Goal: Check status: Check status

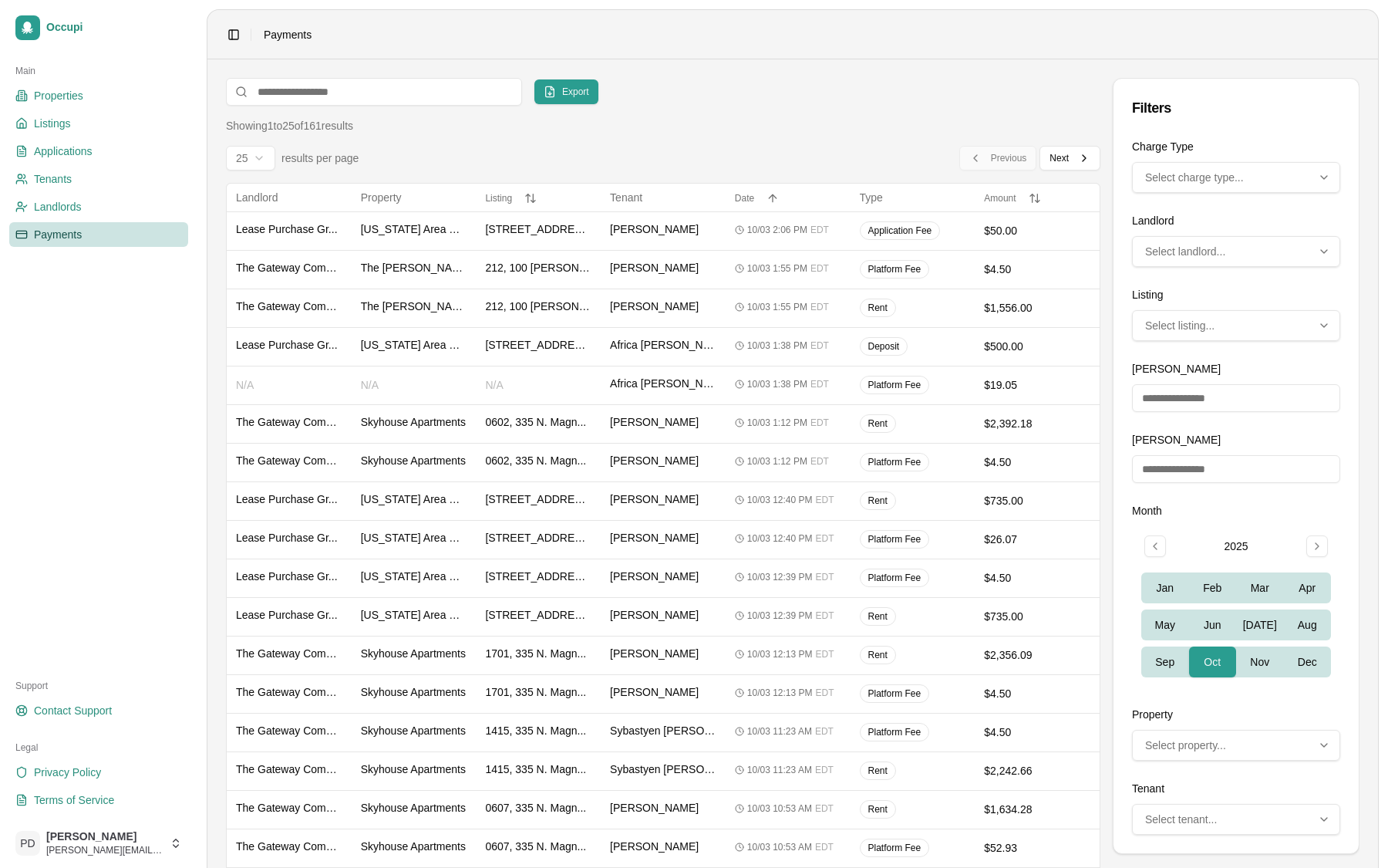
scroll to position [88, 0]
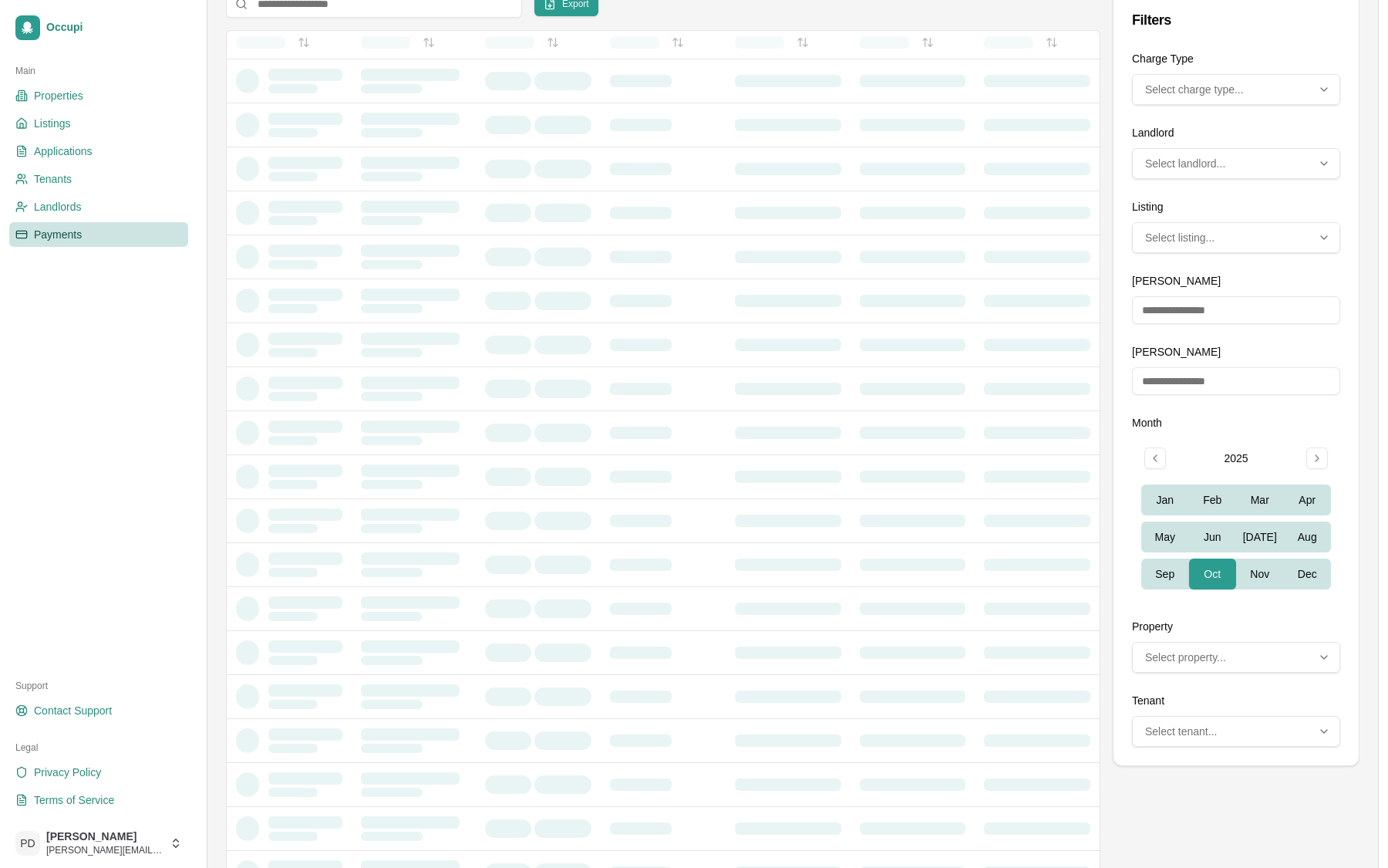
scroll to position [5, 0]
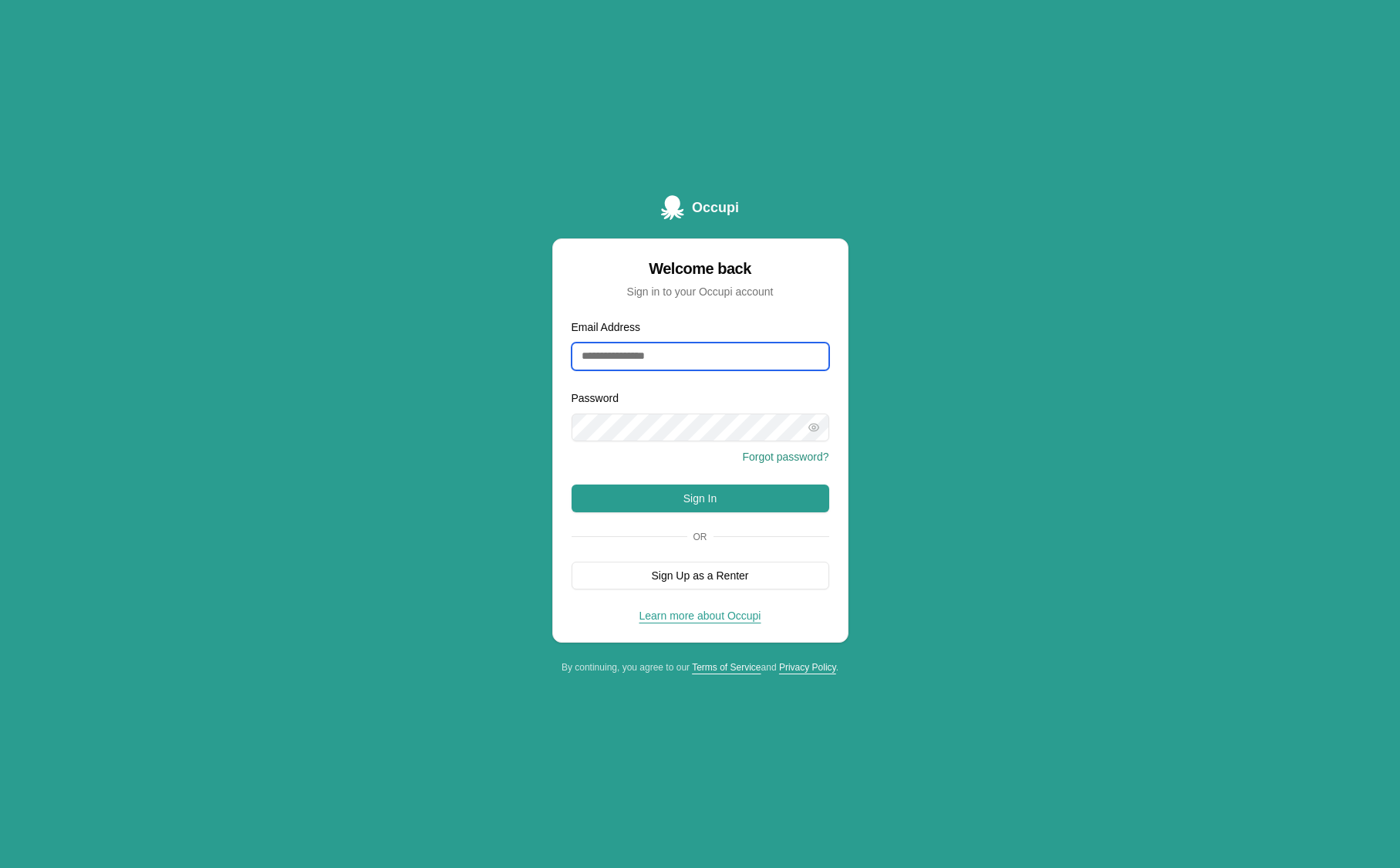
click at [646, 355] on input "Email Address" at bounding box center [700, 356] width 257 height 28
type input "**********"
click at [741, 507] on button "Sign In" at bounding box center [700, 498] width 257 height 28
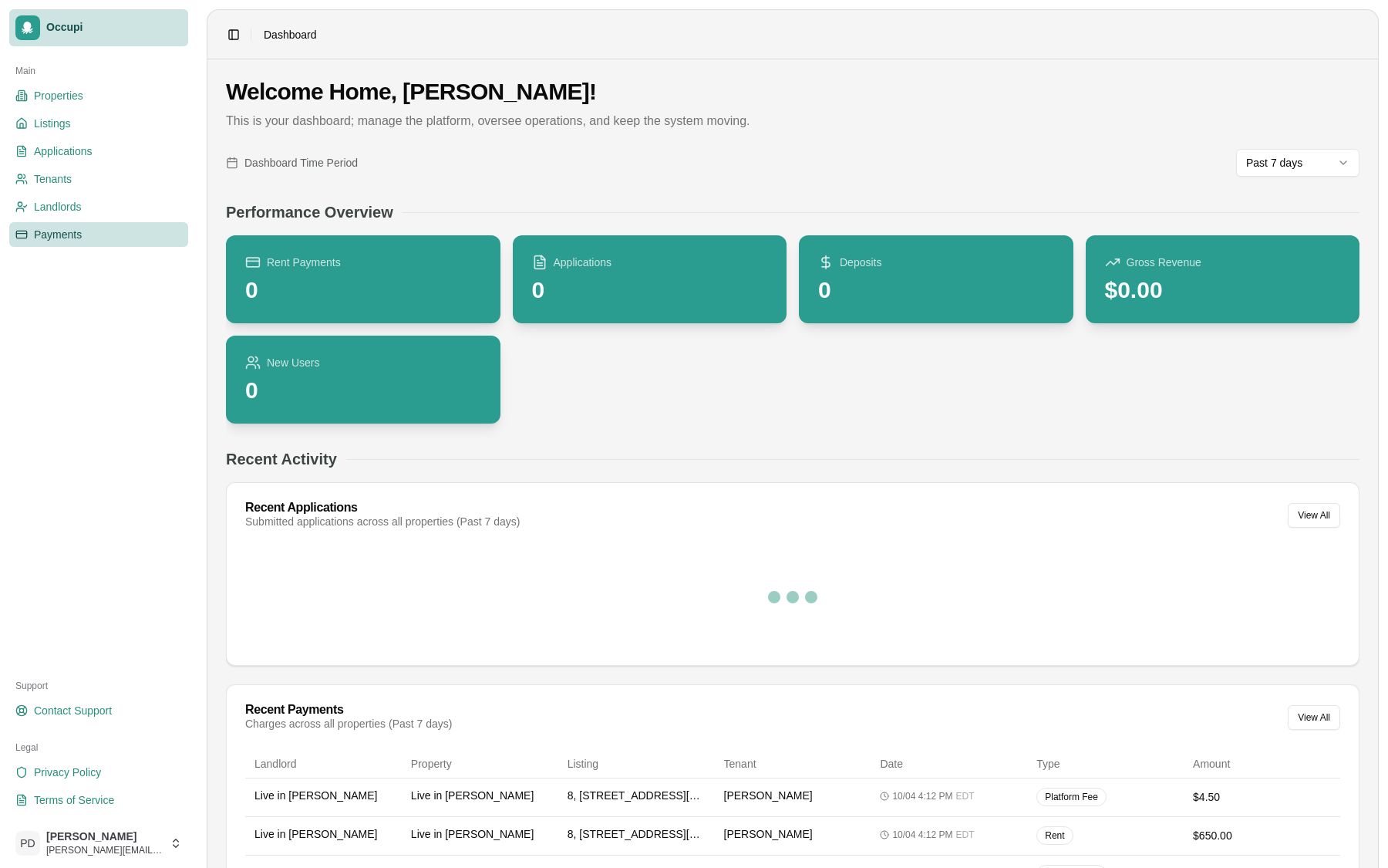
click at [69, 233] on span "Payments" at bounding box center [57, 234] width 48 height 15
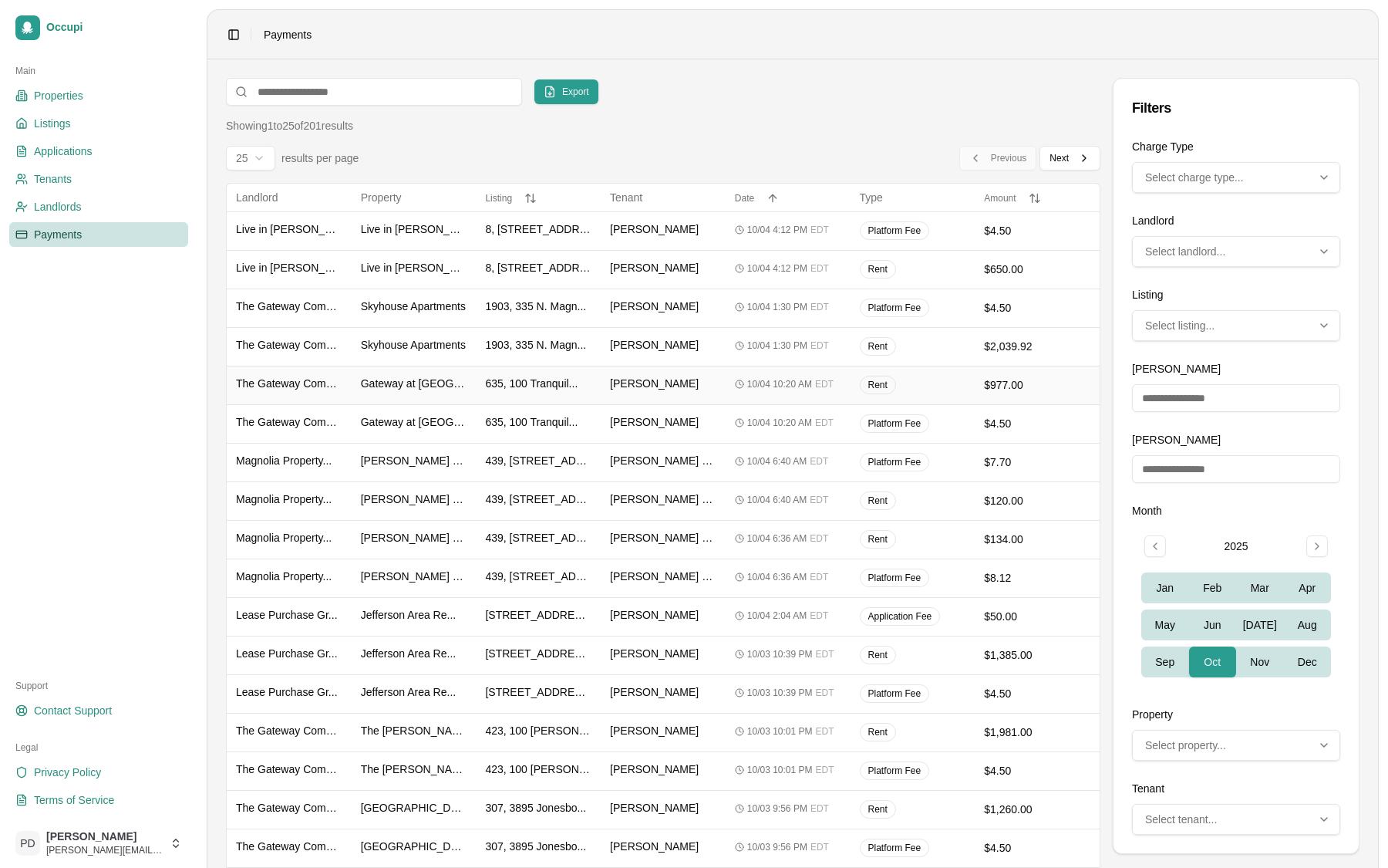
click at [683, 388] on div "Tiffany Cole" at bounding box center [663, 384] width 106 height 19
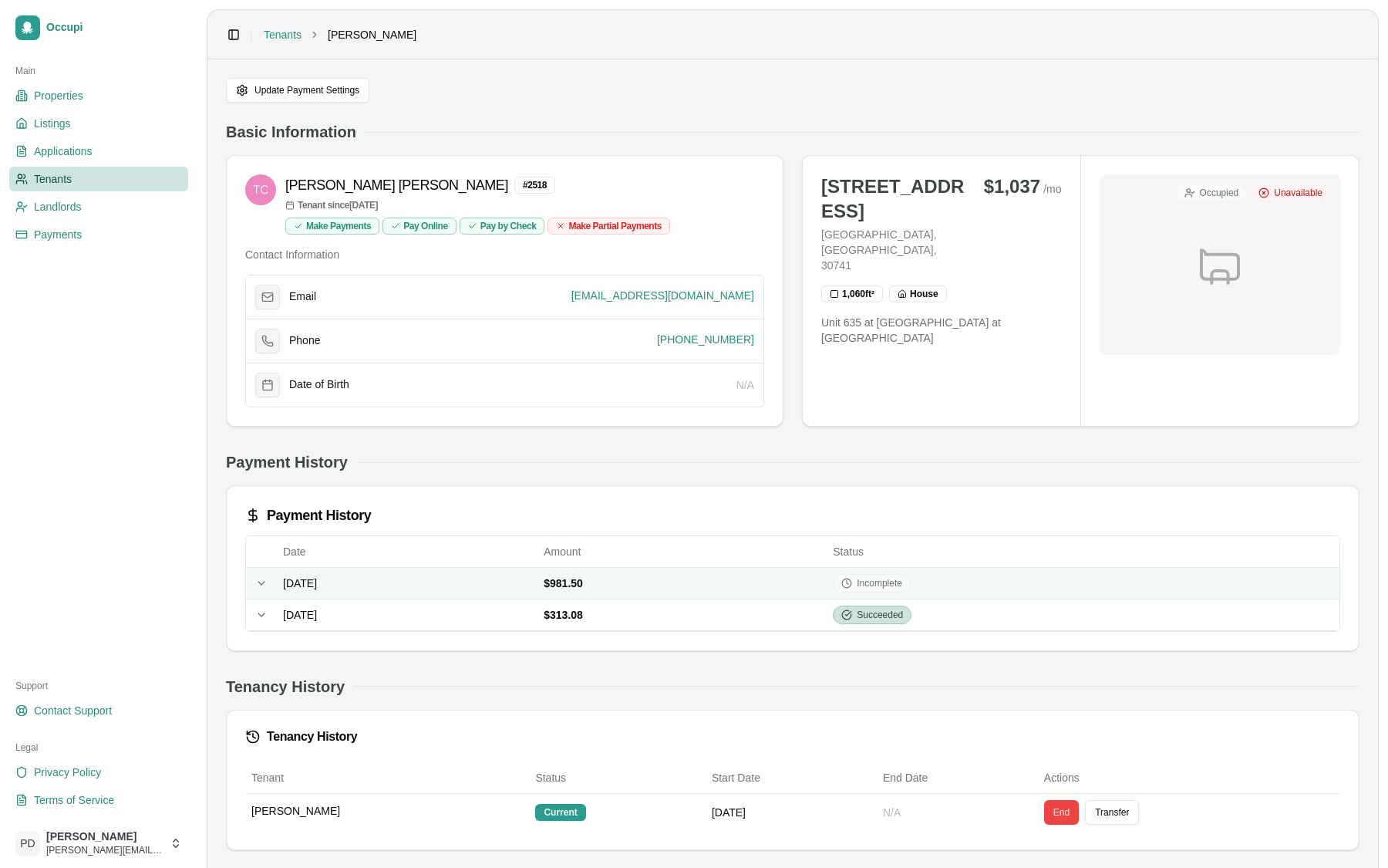
click at [260, 584] on icon at bounding box center [262, 584] width 13 height 13
click at [263, 583] on icon at bounding box center [261, 583] width 6 height 3
click at [813, 427] on div "Basic Information [PERSON_NAME] # 2518 Tenant since [DATE] Make Payments Pay On…" at bounding box center [793, 647] width 1133 height 1053
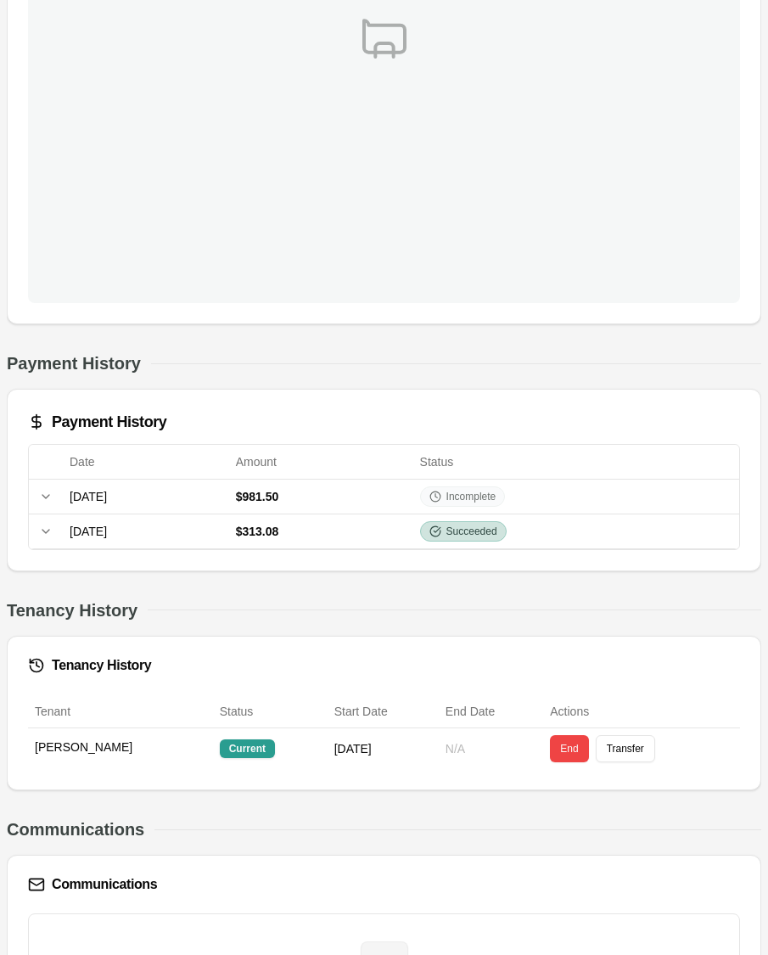
scroll to position [858, 0]
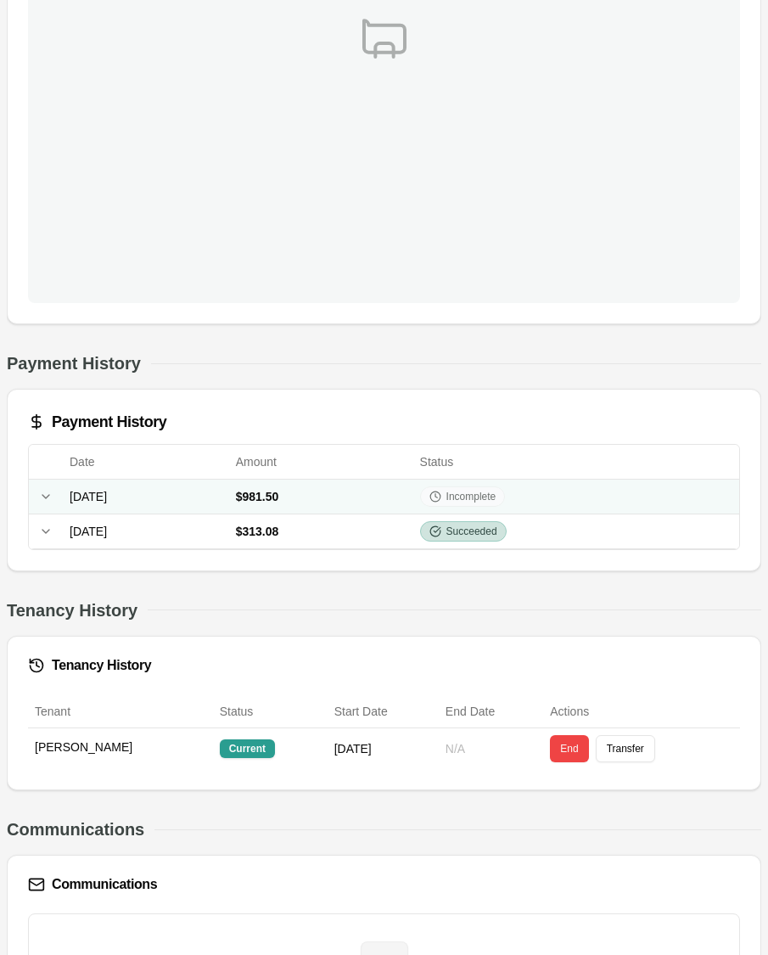
click at [229, 485] on td "October 4, 2025" at bounding box center [146, 496] width 166 height 35
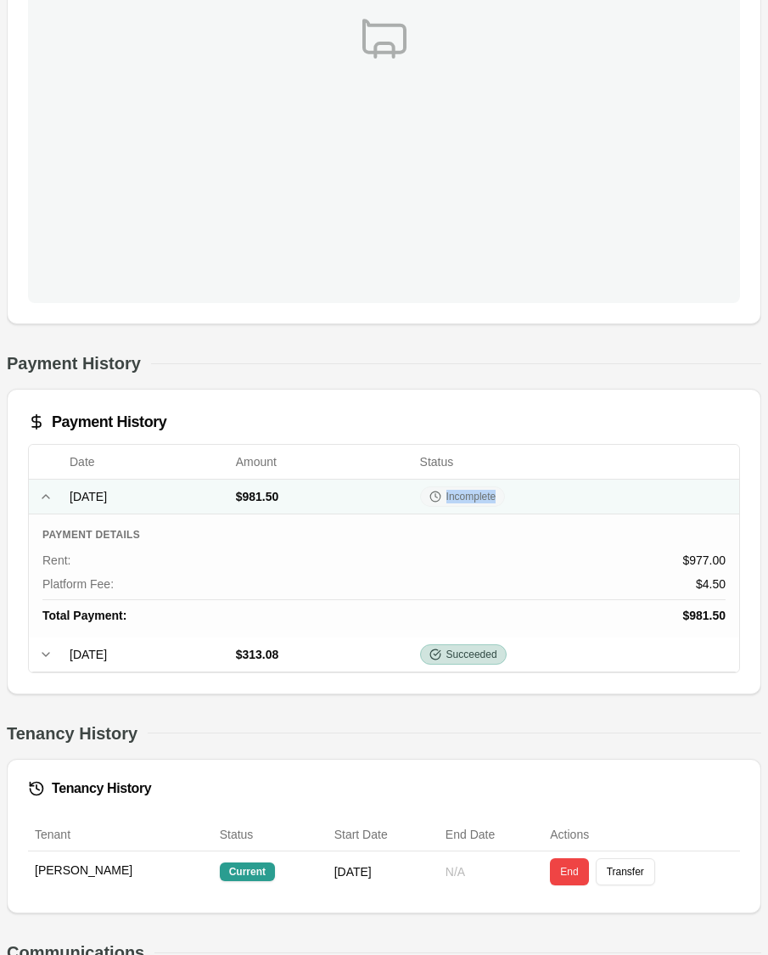
drag, startPoint x: 577, startPoint y: 498, endPoint x: 528, endPoint y: 498, distance: 49.2
click at [506, 498] on div "Incomplete" at bounding box center [463, 496] width 86 height 20
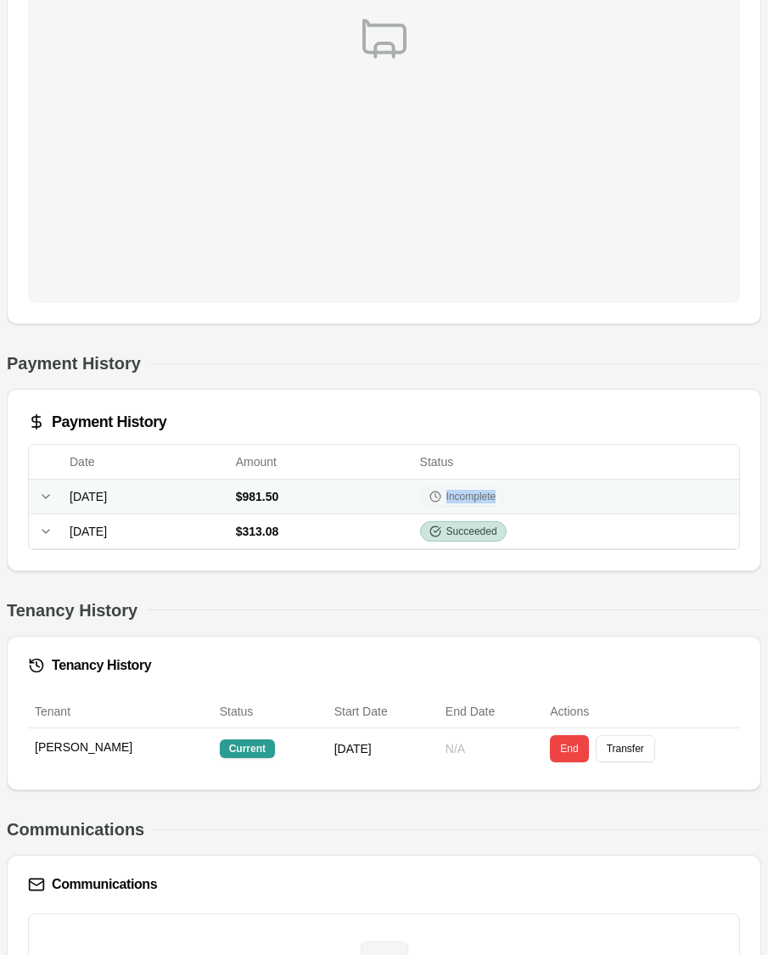
copy span "Incomplete"
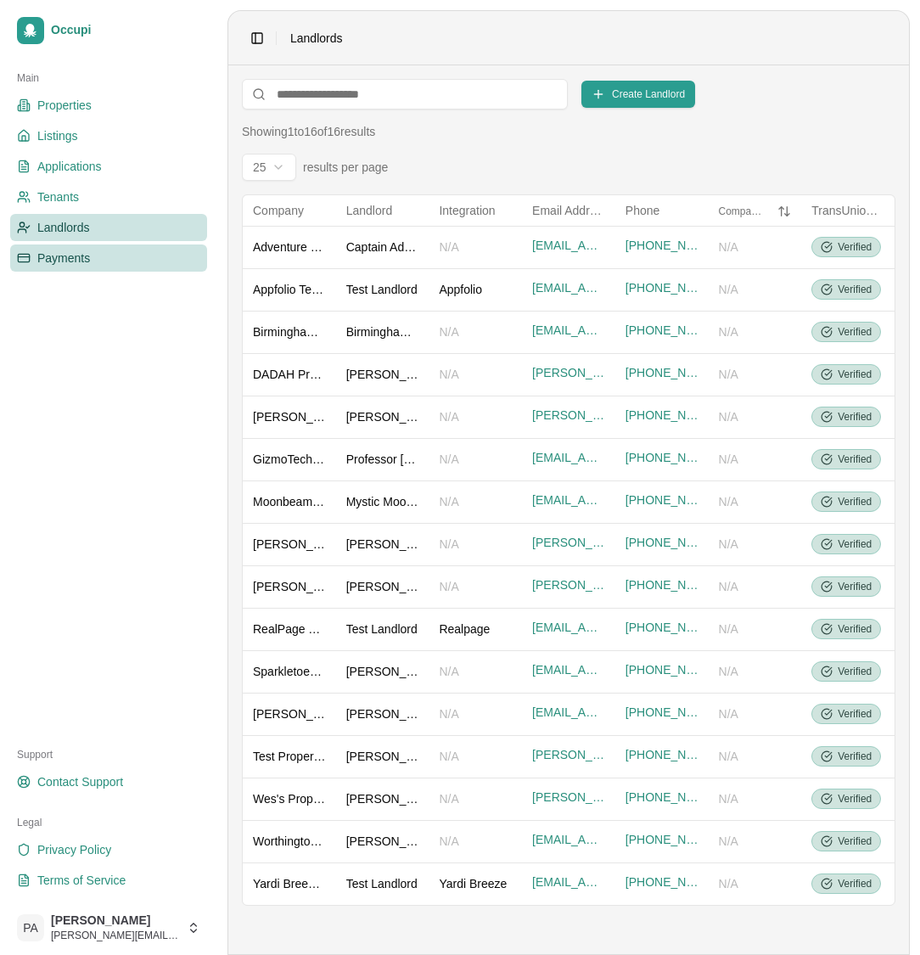
click at [61, 254] on span "Payments" at bounding box center [63, 257] width 53 height 17
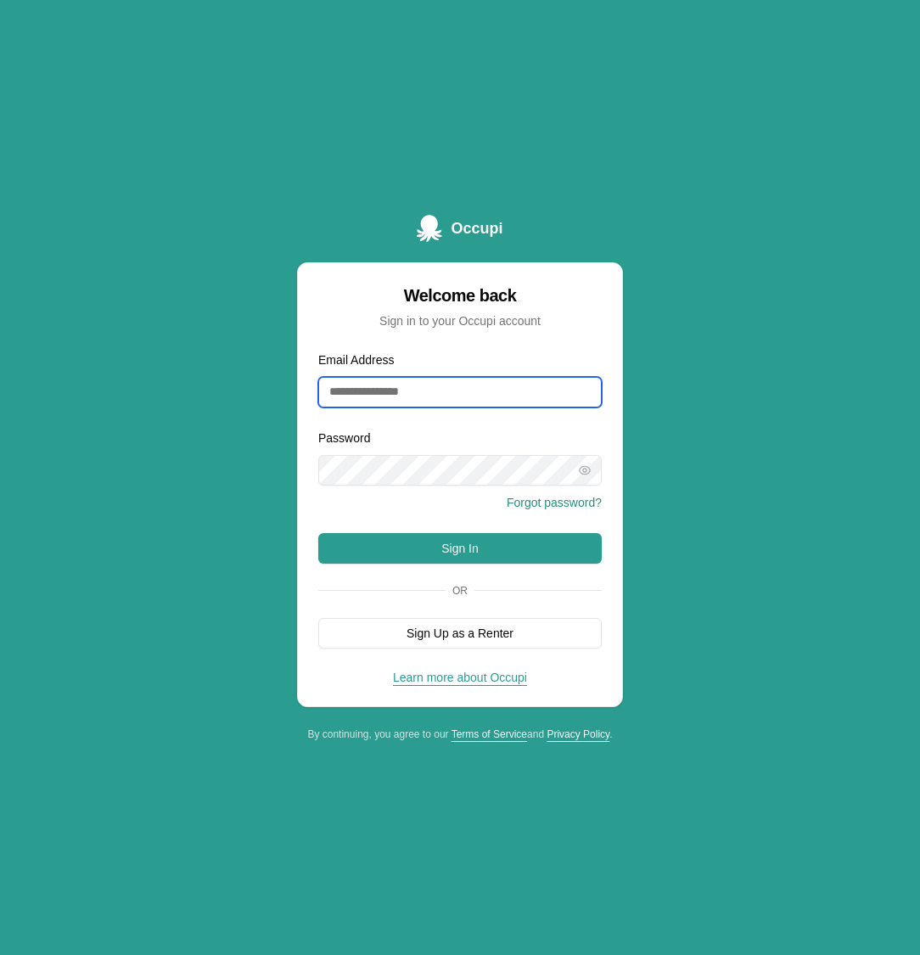
click at [448, 393] on input "Email Address" at bounding box center [459, 392] width 283 height 31
type input "**********"
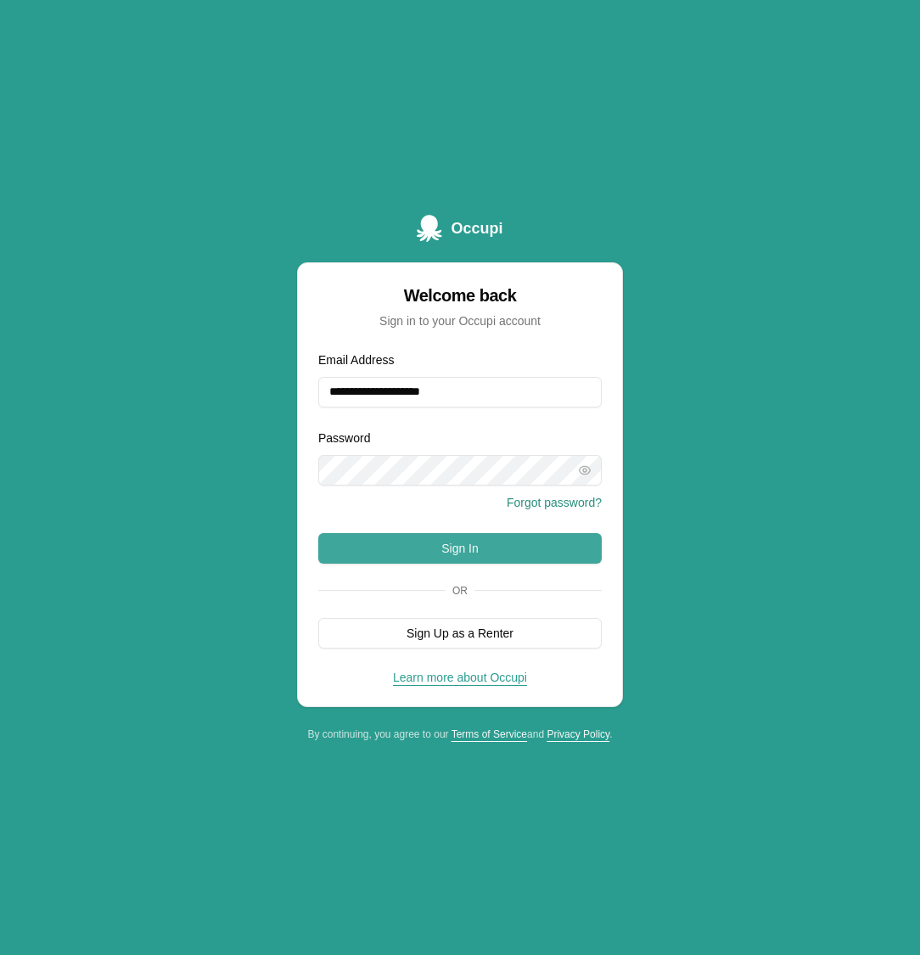
click at [474, 543] on button "Sign In" at bounding box center [459, 548] width 283 height 31
